Goal: Obtain resource: Obtain resource

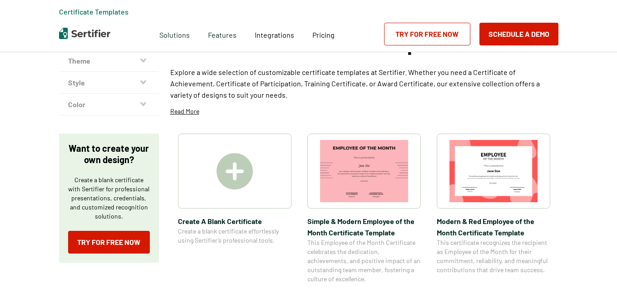
scroll to position [113, 0]
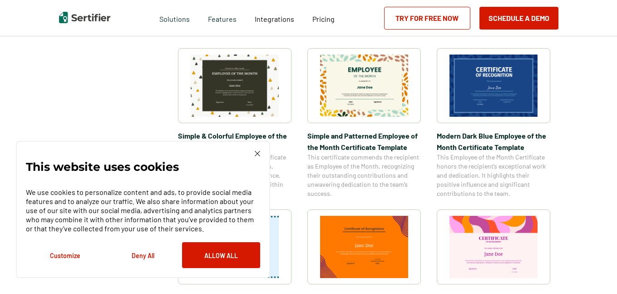
scroll to position [375, 0]
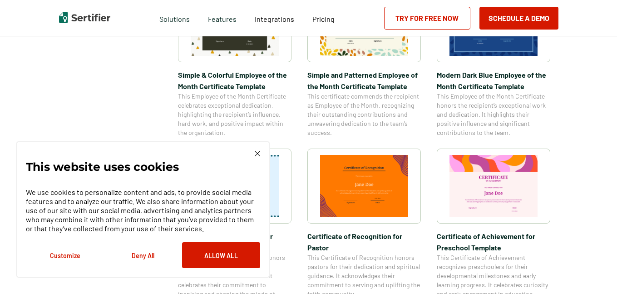
click at [258, 150] on div "This website uses cookies We use cookies to personalize content and ads, to pro…" at bounding box center [143, 209] width 254 height 137
click at [255, 153] on img at bounding box center [257, 153] width 5 height 5
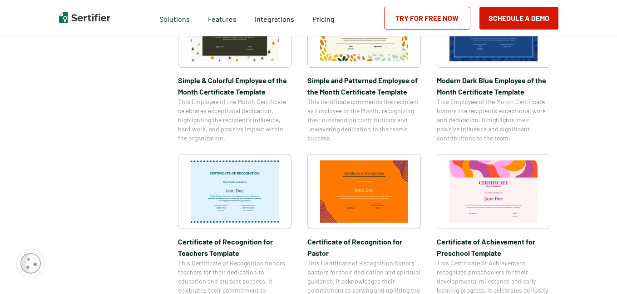
scroll to position [279, 0]
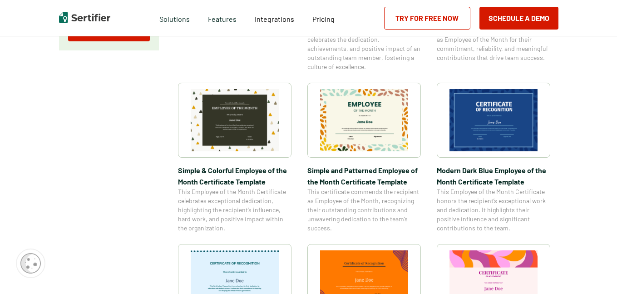
click at [362, 133] on img at bounding box center [364, 120] width 88 height 62
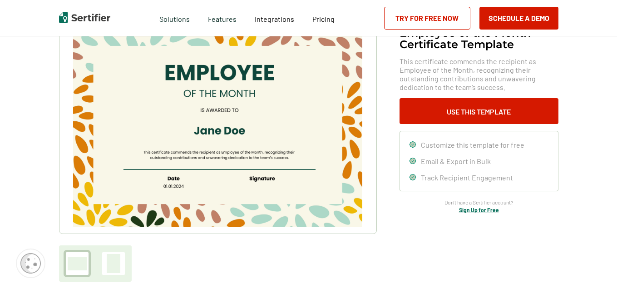
scroll to position [87, 0]
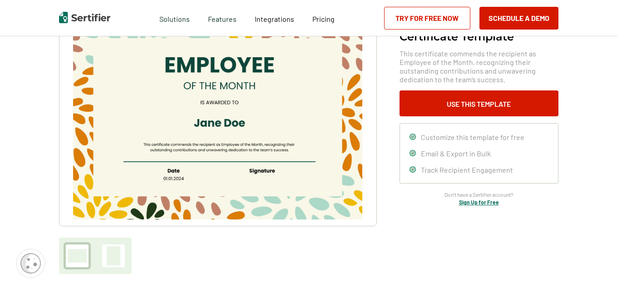
click at [247, 71] on img at bounding box center [217, 117] width 289 height 204
click at [120, 263] on div at bounding box center [114, 255] width 14 height 19
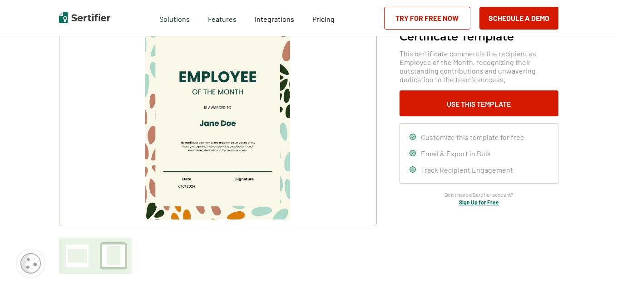
click at [82, 260] on div at bounding box center [77, 256] width 19 height 14
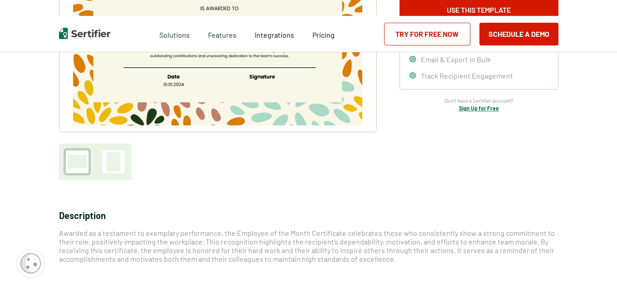
scroll to position [0, 0]
